Goal: Information Seeking & Learning: Learn about a topic

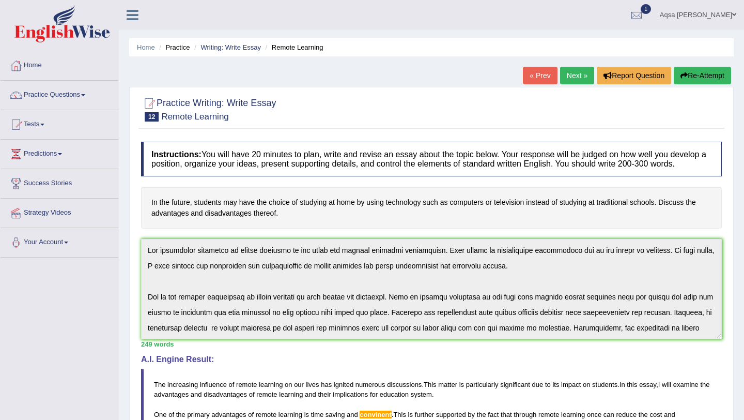
scroll to position [140, 0]
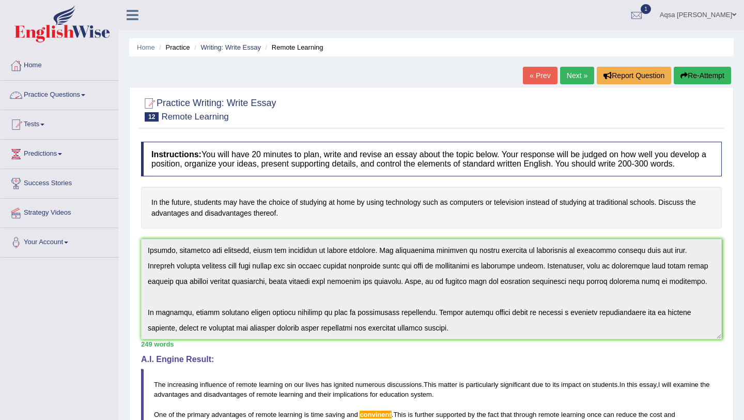
click at [81, 92] on link "Practice Questions" at bounding box center [60, 94] width 118 height 26
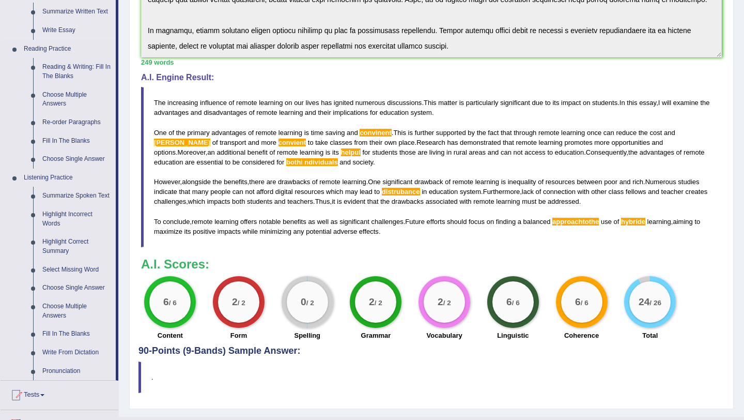
scroll to position [400, 0]
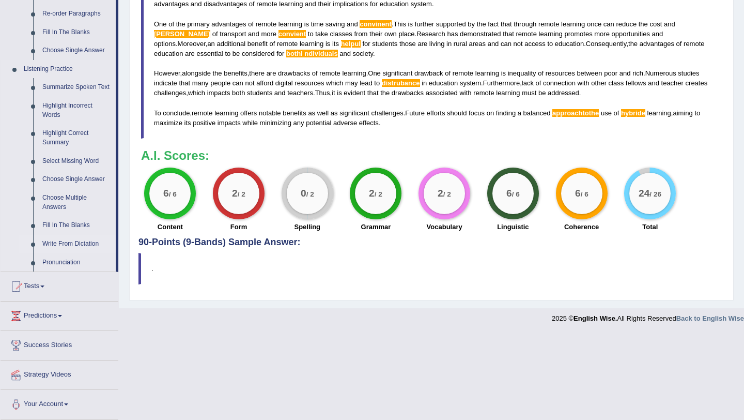
click at [64, 240] on link "Write From Dictation" at bounding box center [77, 244] width 78 height 19
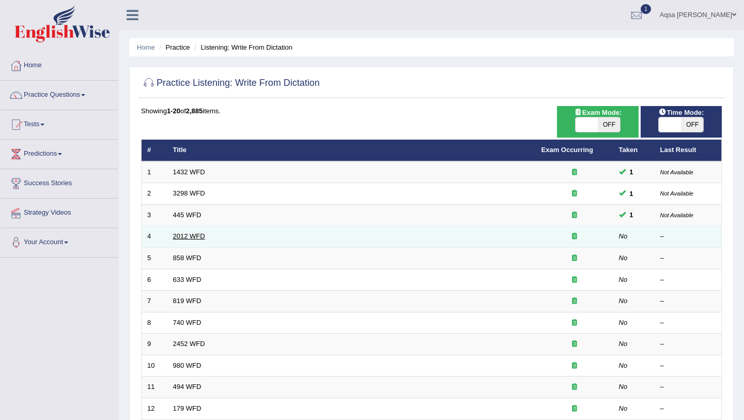
click at [182, 235] on link "2012 WFD" at bounding box center [189, 236] width 32 height 8
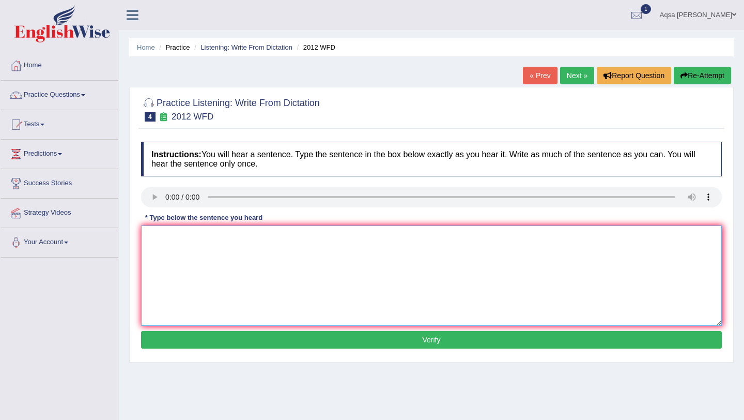
click at [177, 250] on textarea at bounding box center [431, 275] width 581 height 100
click at [181, 244] on textarea at bounding box center [431, 275] width 581 height 100
type textarea "There is a great debate on this topic."
click at [229, 340] on button "Verify" at bounding box center [431, 340] width 581 height 18
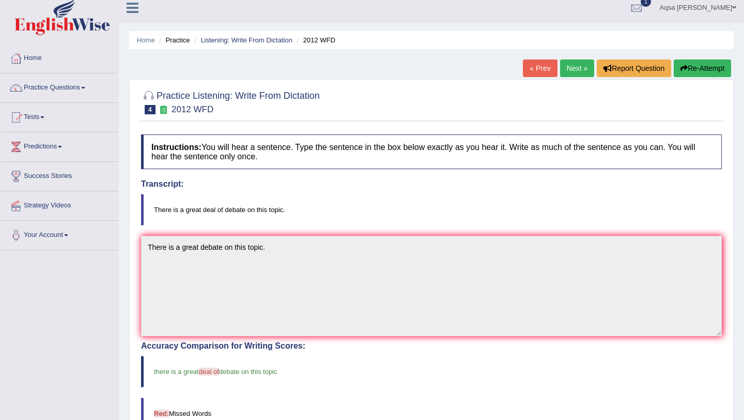
scroll to position [9, 0]
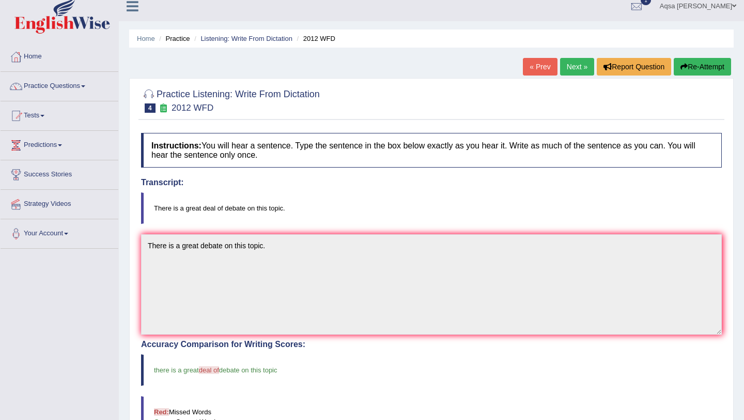
click at [569, 68] on link "Next »" at bounding box center [577, 67] width 34 height 18
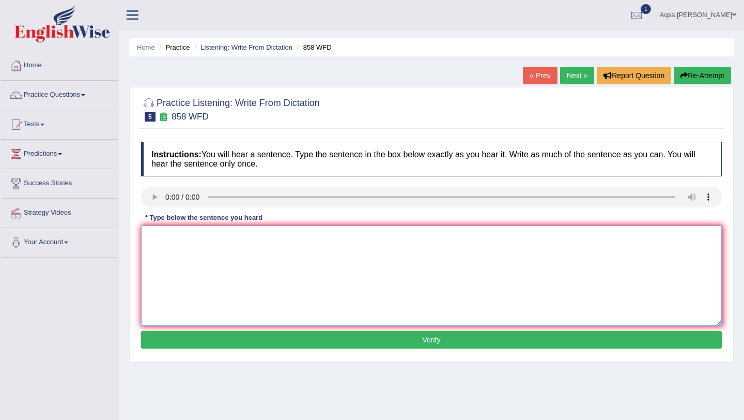
click at [202, 263] on textarea at bounding box center [431, 275] width 581 height 100
type textarea "The year ship intrested for historians."
click at [231, 337] on button "Verify" at bounding box center [431, 340] width 581 height 18
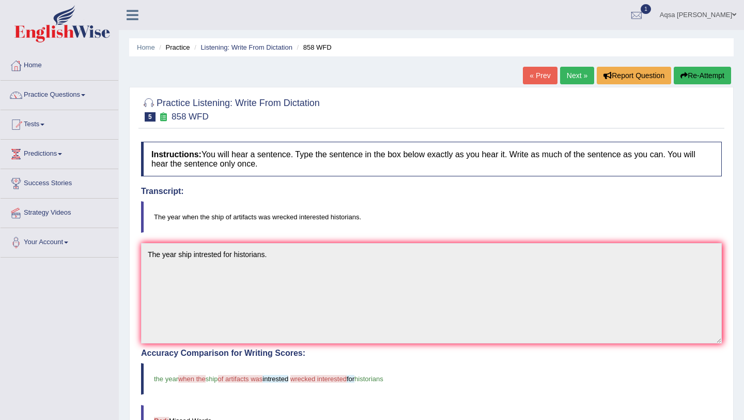
click at [576, 78] on link "Next »" at bounding box center [577, 76] width 34 height 18
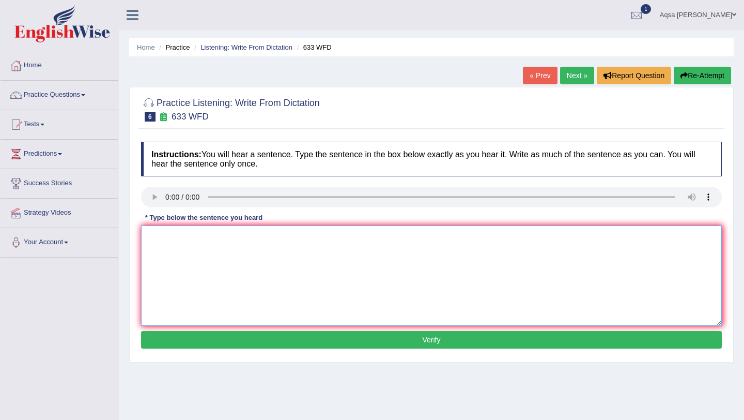
click at [179, 258] on textarea at bounding box center [431, 275] width 581 height 100
type textarea "Research shows exercising makes us feel better."
click at [211, 344] on button "Verify" at bounding box center [431, 340] width 581 height 18
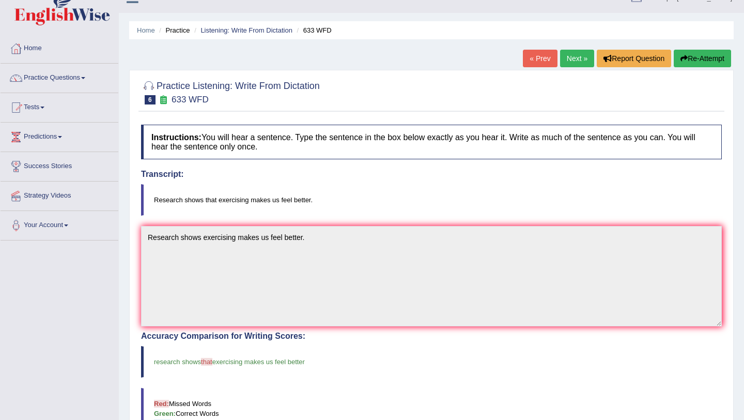
scroll to position [15, 0]
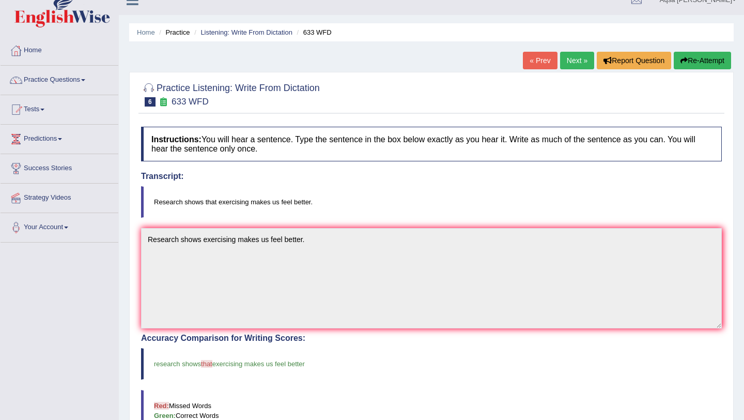
click at [565, 64] on link "Next »" at bounding box center [577, 61] width 34 height 18
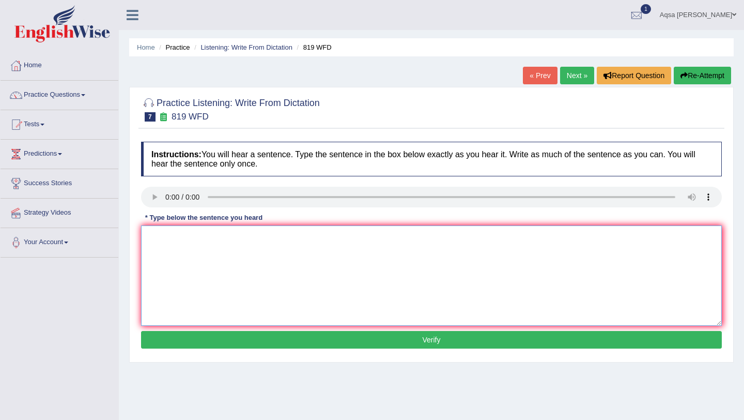
click at [153, 264] on textarea at bounding box center [431, 275] width 581 height 100
type textarea "p"
type textarea "P"
type textarea "Plants are able to continue growing throughout their lives."
click at [229, 342] on button "Verify" at bounding box center [431, 340] width 581 height 18
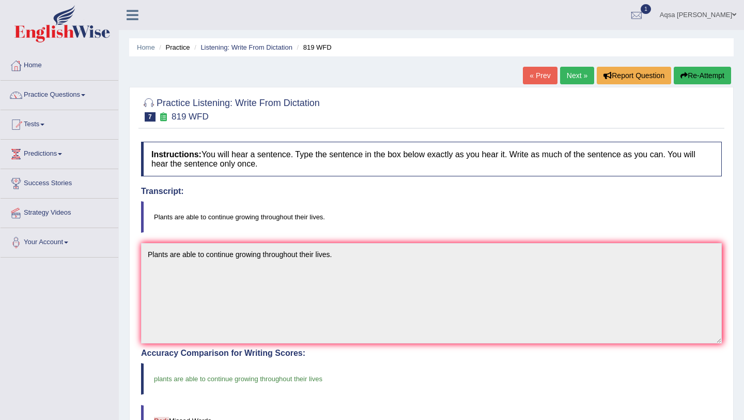
click at [570, 79] on link "Next »" at bounding box center [577, 76] width 34 height 18
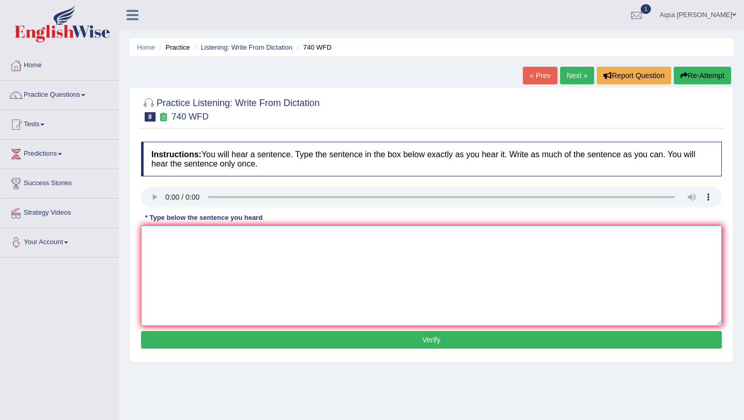
click at [176, 246] on textarea at bounding box center [431, 275] width 581 height 100
type textarea "A series of observation are carried out in the class room."
click at [207, 337] on button "Verify" at bounding box center [431, 340] width 581 height 18
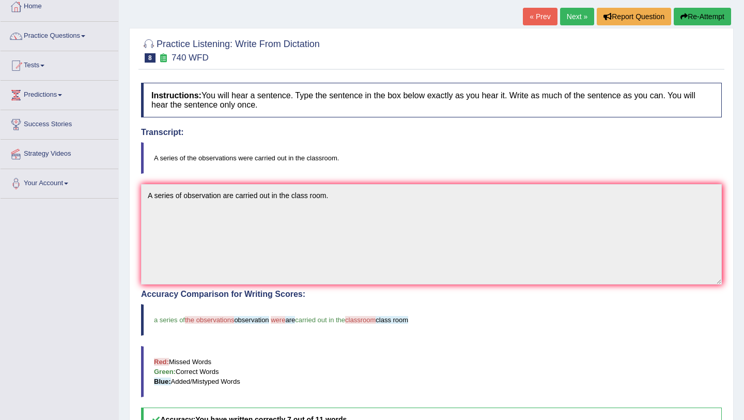
scroll to position [63, 0]
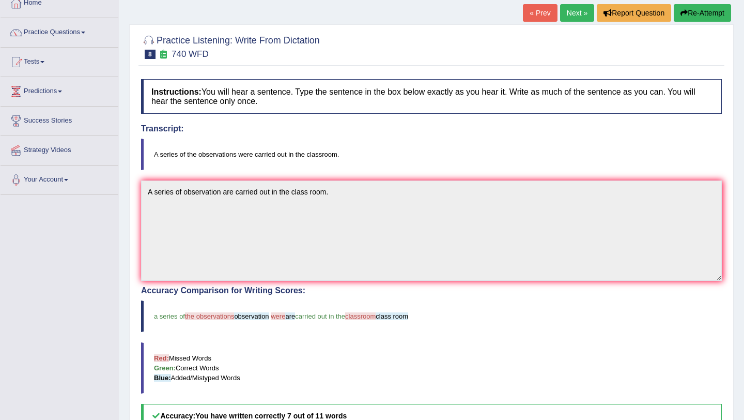
click at [560, 9] on link "Next »" at bounding box center [577, 13] width 34 height 18
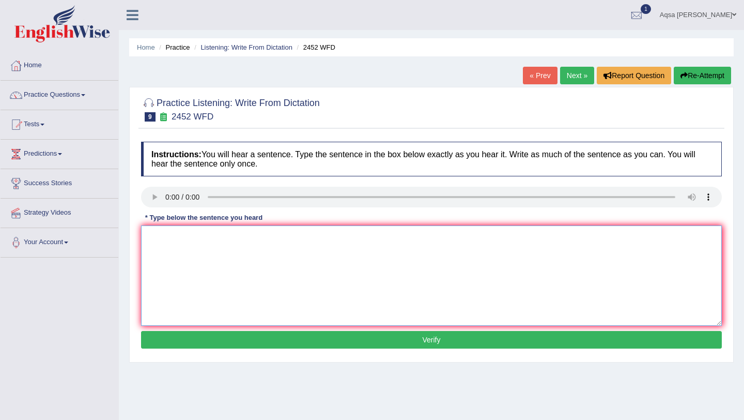
click at [170, 244] on textarea at bounding box center [431, 275] width 581 height 100
type textarea "It is a debate about the value of knowledge."
click at [214, 341] on button "Verify" at bounding box center [431, 340] width 581 height 18
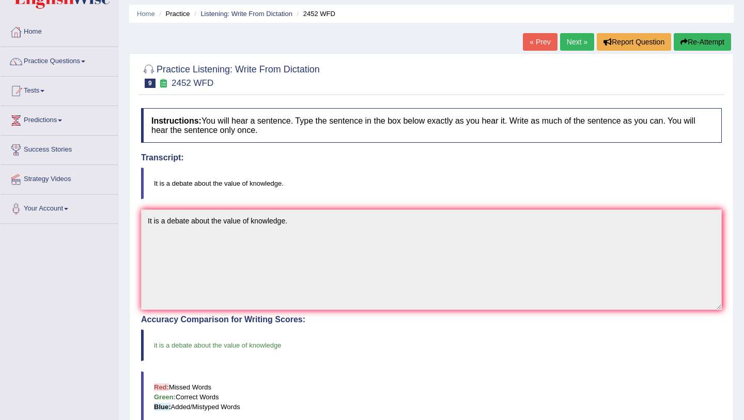
scroll to position [30, 0]
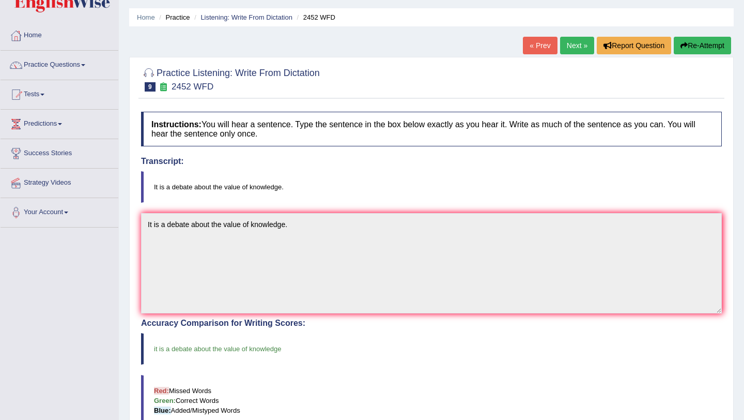
click at [579, 48] on link "Next »" at bounding box center [577, 46] width 34 height 18
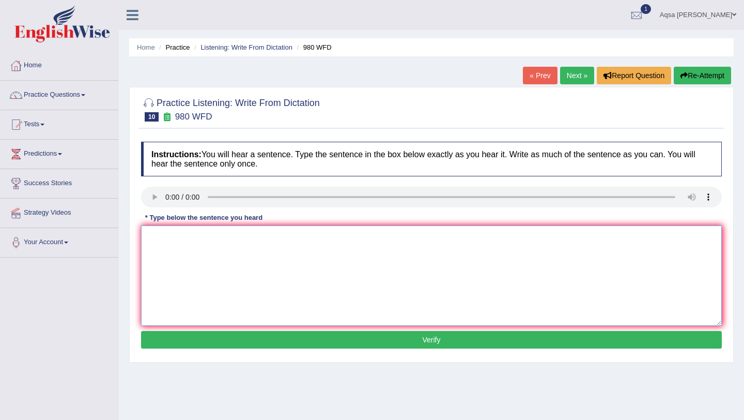
click at [177, 245] on textarea at bounding box center [431, 275] width 581 height 100
type textarea "Your ideas is being discussed and debated in saminars and tutorials."
click at [192, 336] on button "Verify" at bounding box center [431, 340] width 581 height 18
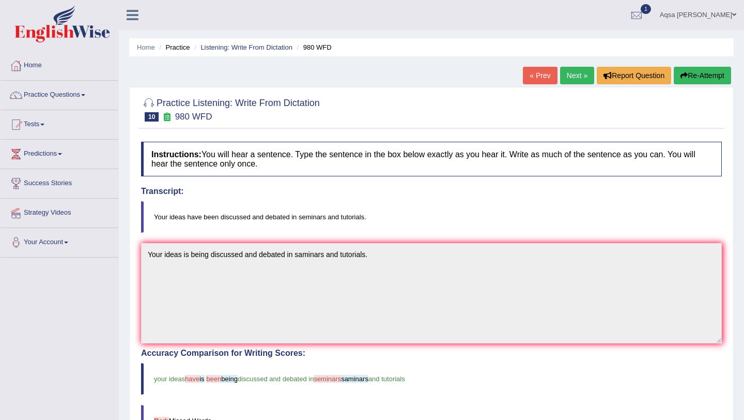
click at [576, 71] on link "Next »" at bounding box center [577, 76] width 34 height 18
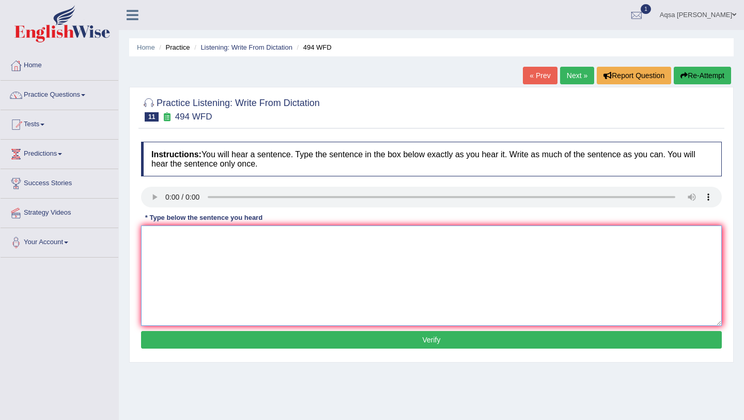
click at [175, 242] on textarea at bounding box center [431, 275] width 581 height 100
type textarea "The vocabulary is perticular in specific field is called jorgan."
click at [175, 343] on button "Verify" at bounding box center [431, 340] width 581 height 18
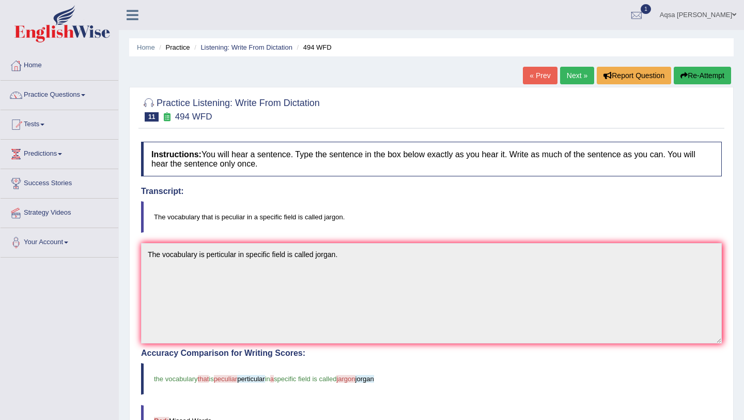
click at [562, 81] on link "Next »" at bounding box center [577, 76] width 34 height 18
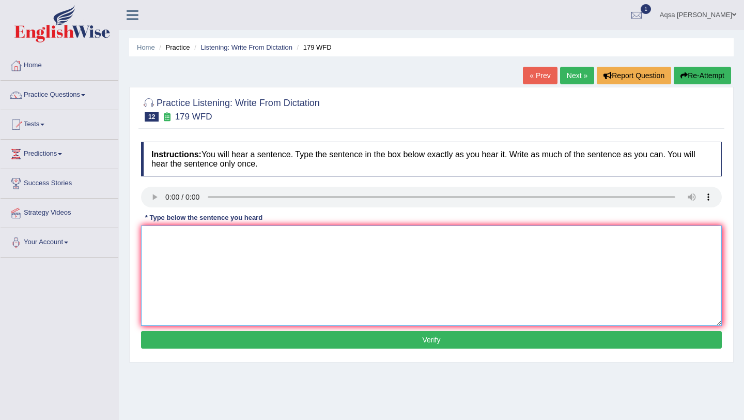
click at [176, 250] on textarea at bounding box center [431, 275] width 581 height 100
type textarea "Lectures are the oldest and the most teaching method at university."
click at [194, 339] on button "Verify" at bounding box center [431, 340] width 581 height 18
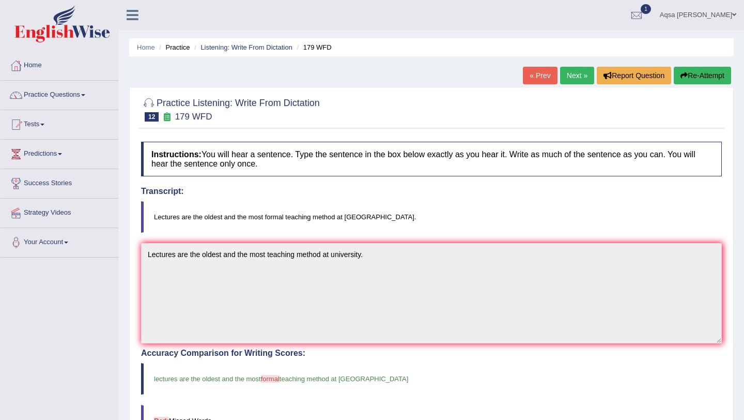
click at [565, 76] on link "Next »" at bounding box center [577, 76] width 34 height 18
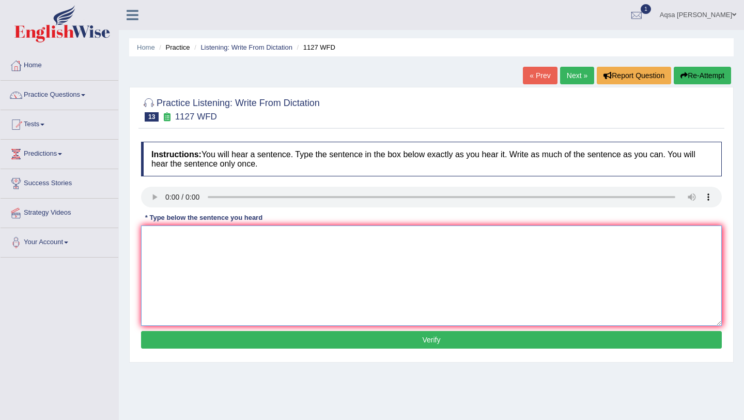
click at [156, 232] on textarea at bounding box center [431, 275] width 581 height 100
click at [362, 237] on textarea "A university degree is a requirement to enter in many professions" at bounding box center [431, 275] width 581 height 100
type textarea "A university degree is a requirement to enter in many professions."
click at [351, 339] on button "Verify" at bounding box center [431, 340] width 581 height 18
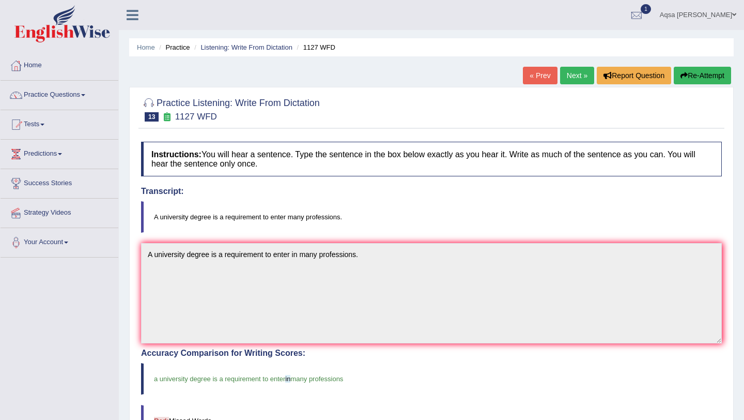
click at [579, 79] on link "Next »" at bounding box center [577, 76] width 34 height 18
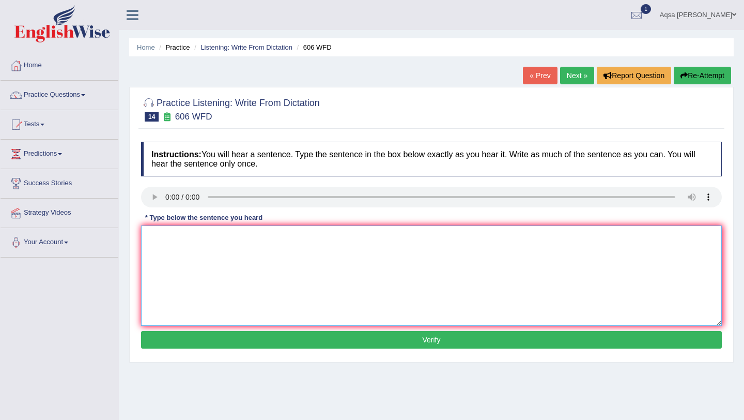
click at [171, 252] on textarea at bounding box center [431, 275] width 581 height 100
type textarea "Students are learning the language to increase."
click at [202, 336] on button "Verify" at bounding box center [431, 340] width 581 height 18
